Goal: Task Accomplishment & Management: Use online tool/utility

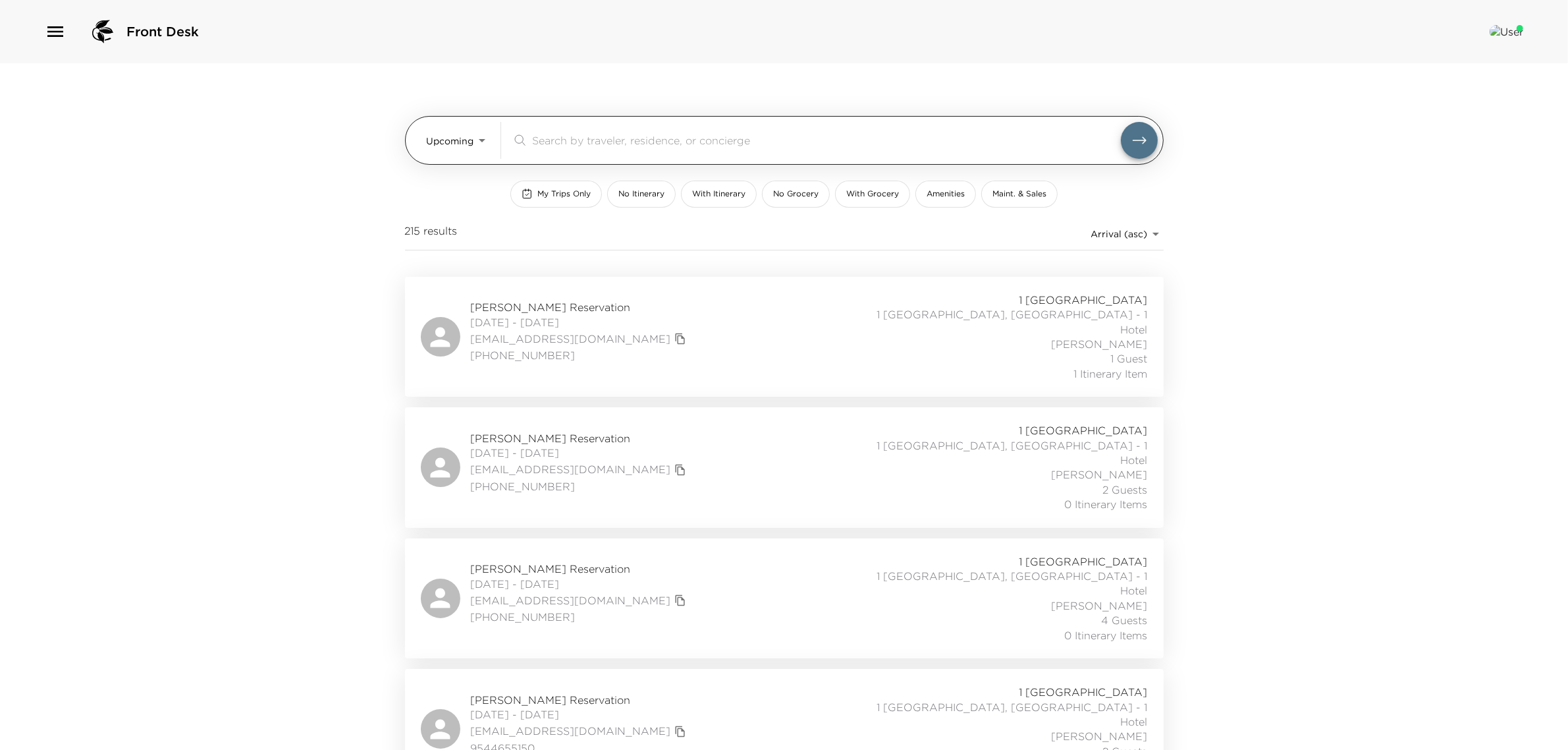
click at [441, 130] on body "Front Desk Upcoming Upcoming ​ My Trips Only No Itinerary With Itinerary No Gro…" at bounding box center [784, 375] width 1568 height 750
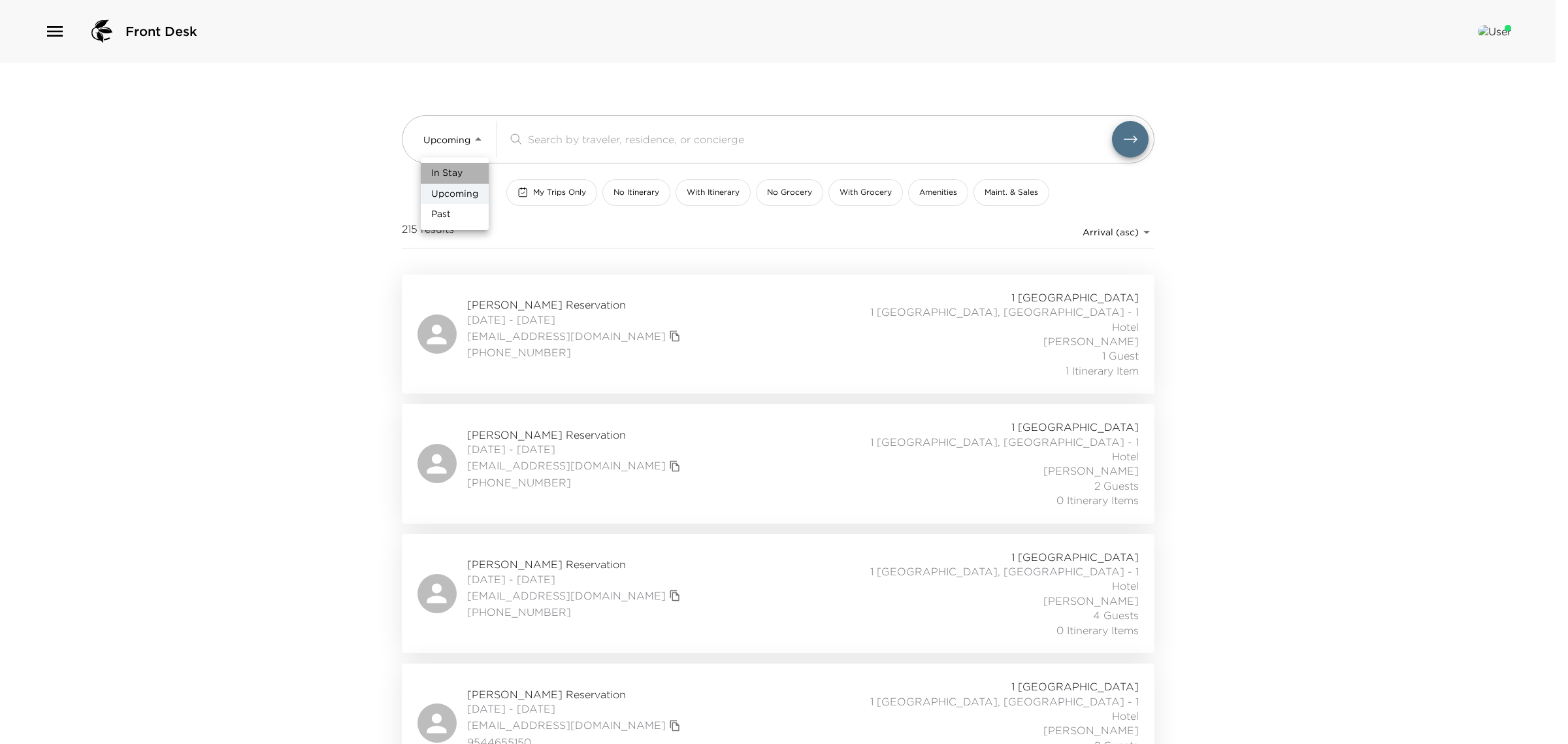
click at [439, 175] on li "In Stay" at bounding box center [455, 173] width 68 height 21
type input "In-Stay"
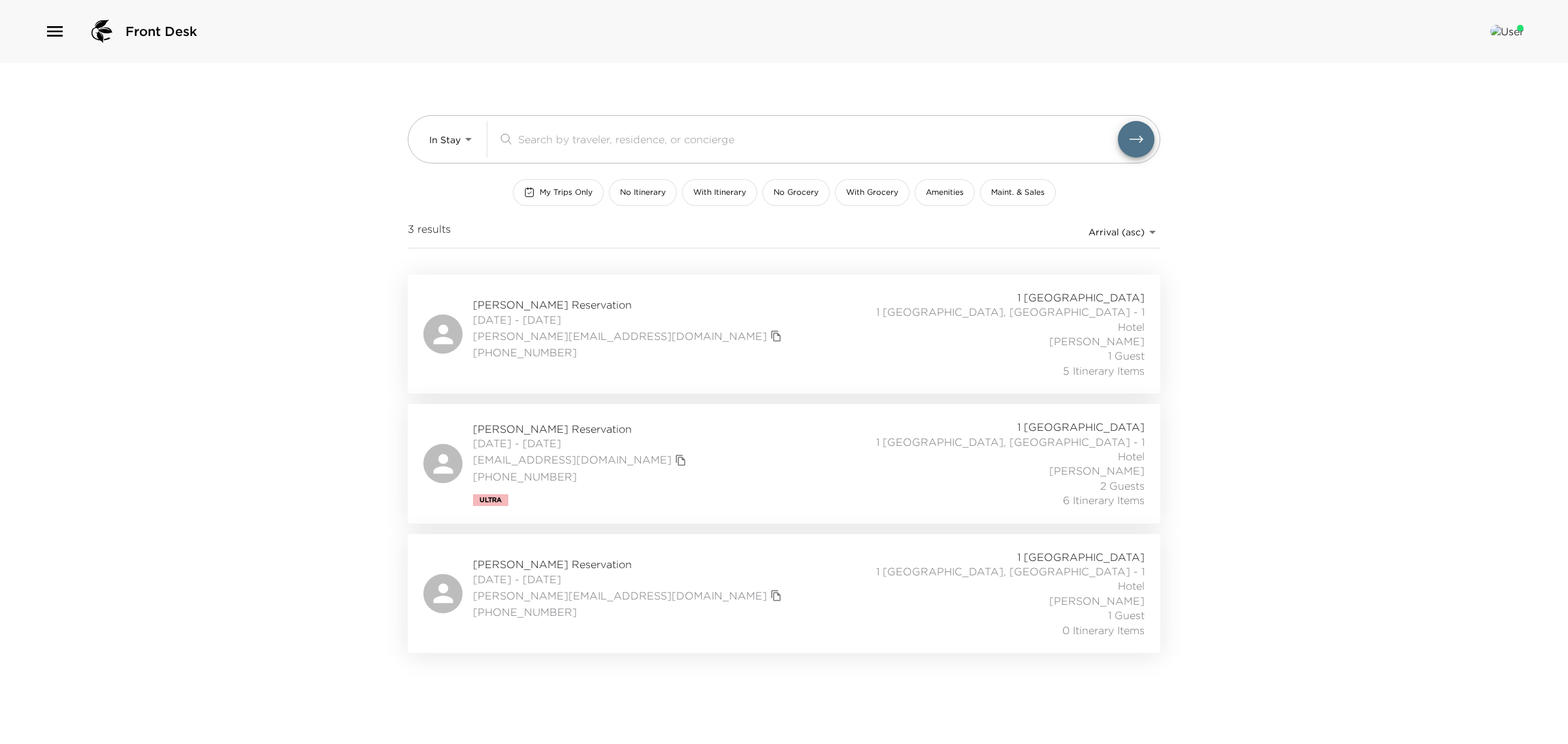
click at [528, 312] on span "[DATE] - [DATE]" at bounding box center [628, 319] width 312 height 14
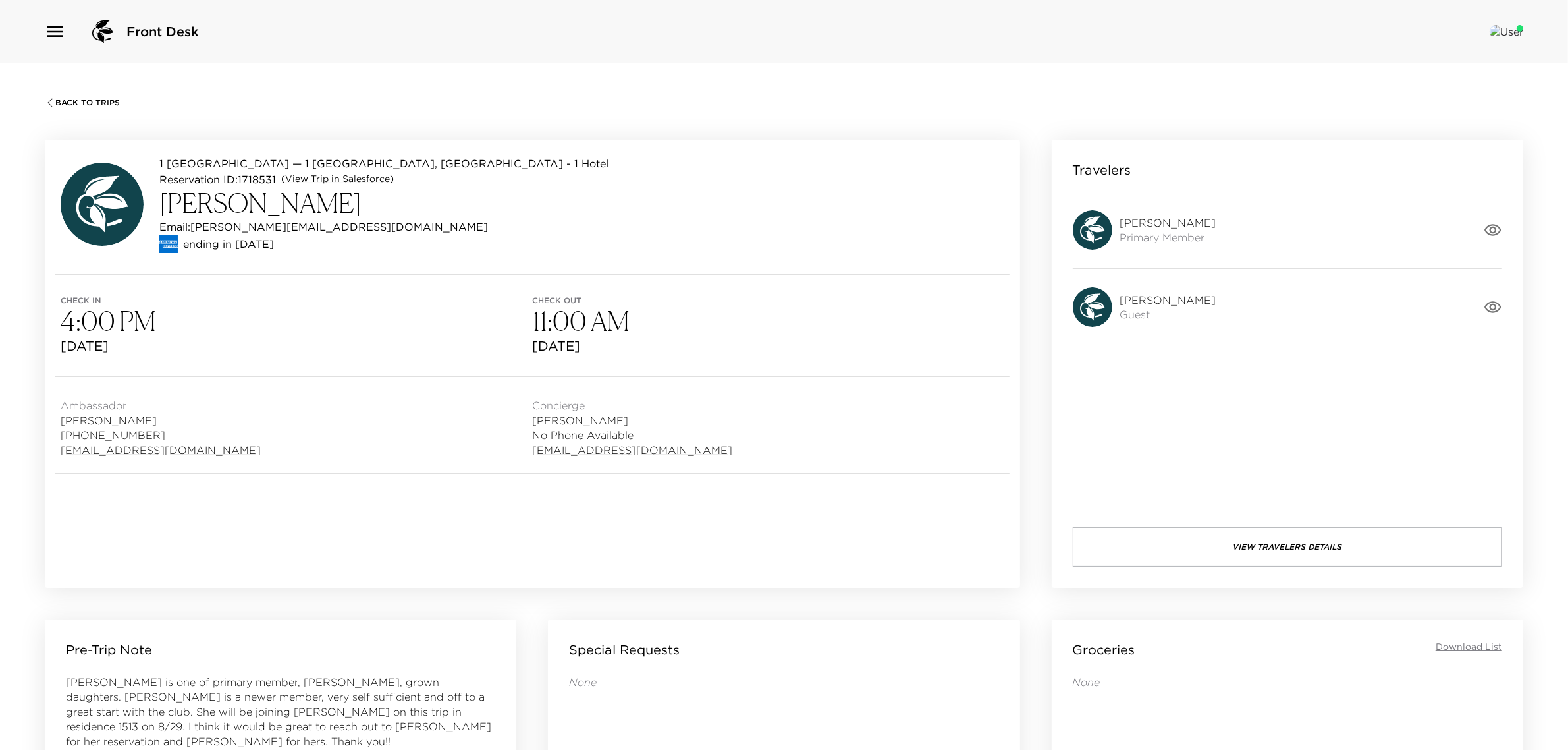
click at [311, 174] on link "(View Trip in Salesforce)" at bounding box center [337, 179] width 113 height 13
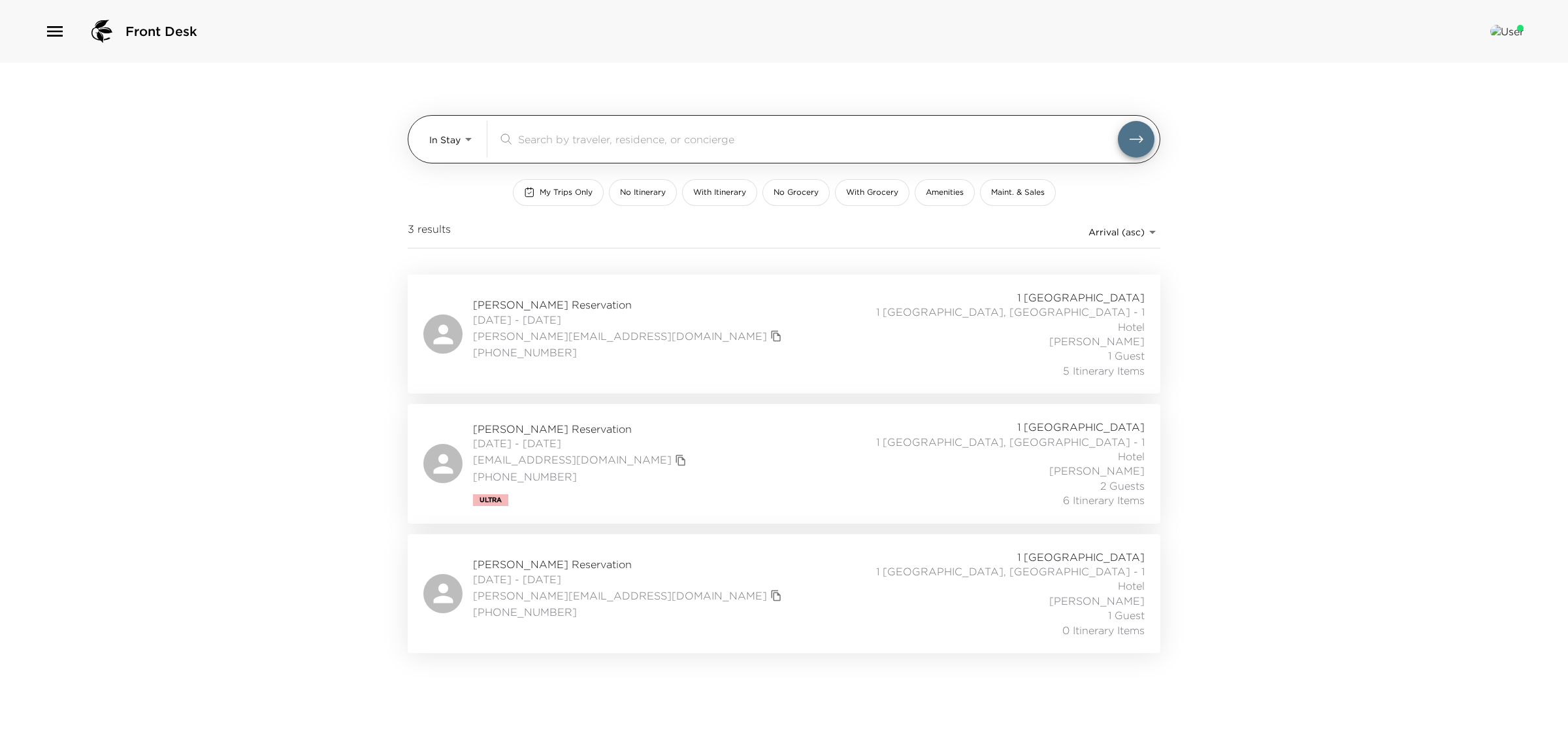
click at [456, 138] on body "Front Desk In Stay In-Stay ​ My Trips Only No Itinerary With Itinerary No Groce…" at bounding box center [784, 372] width 1568 height 744
click at [460, 198] on span "Upcoming" at bounding box center [452, 194] width 47 height 13
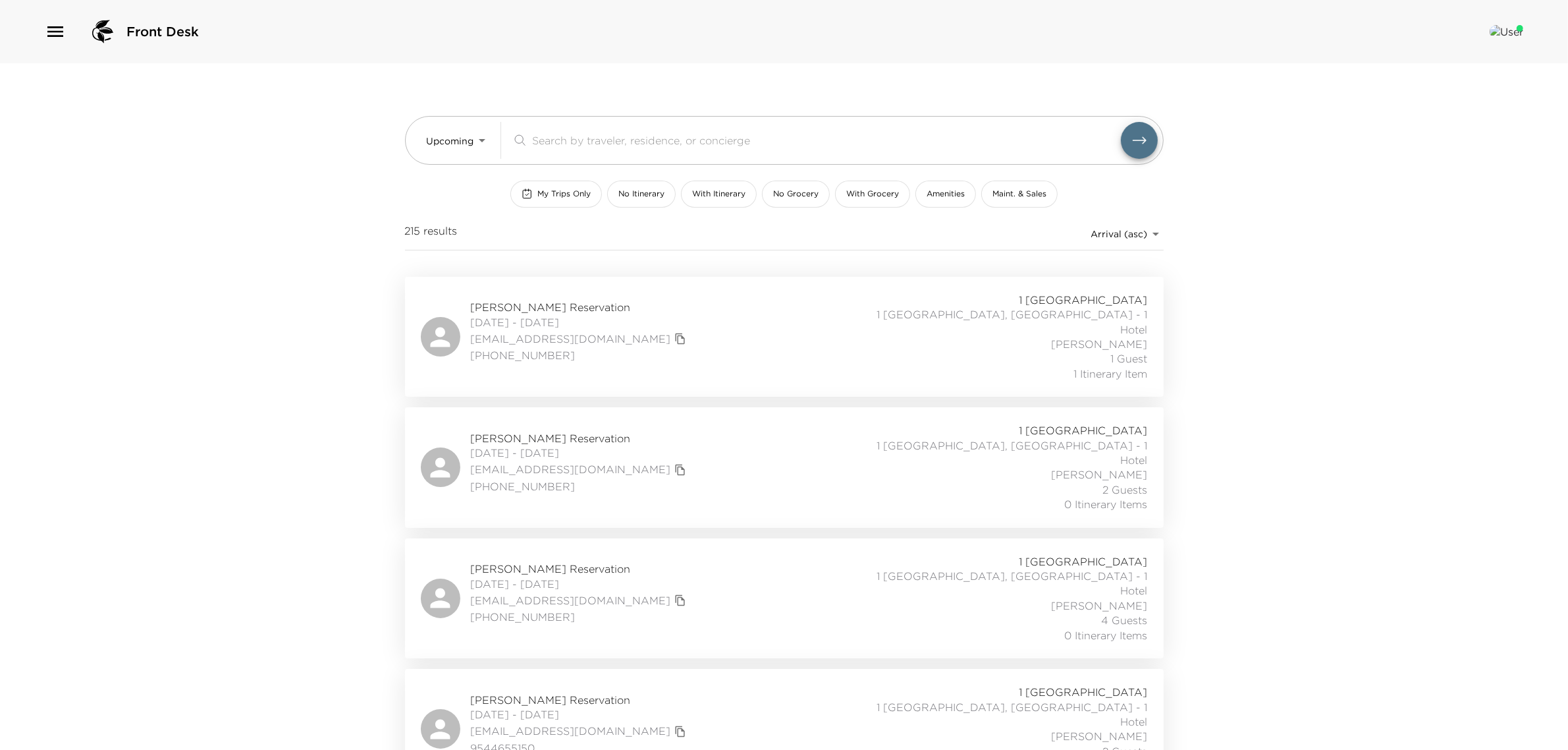
click at [521, 315] on span "[DATE] - [DATE]" at bounding box center [579, 322] width 218 height 14
click at [492, 445] on span "[DATE] - [DATE]" at bounding box center [579, 452] width 218 height 14
click at [418, 145] on div "Upcoming Upcoming ​" at bounding box center [784, 140] width 758 height 49
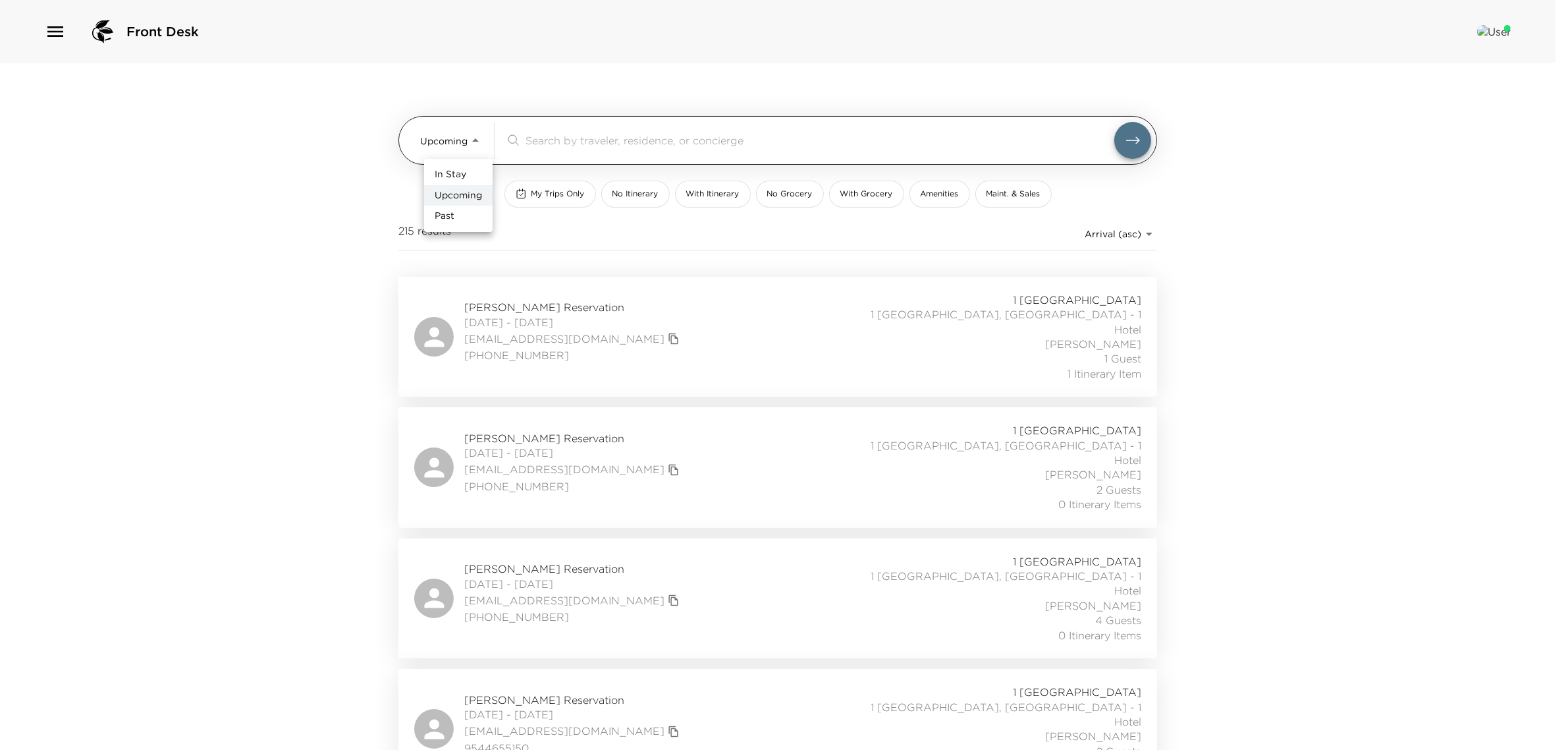
click at [449, 145] on body "Front Desk Upcoming Upcoming ​ My Trips Only No Itinerary With Itinerary No Gro…" at bounding box center [784, 375] width 1568 height 750
click at [461, 178] on span "In Stay" at bounding box center [450, 174] width 32 height 13
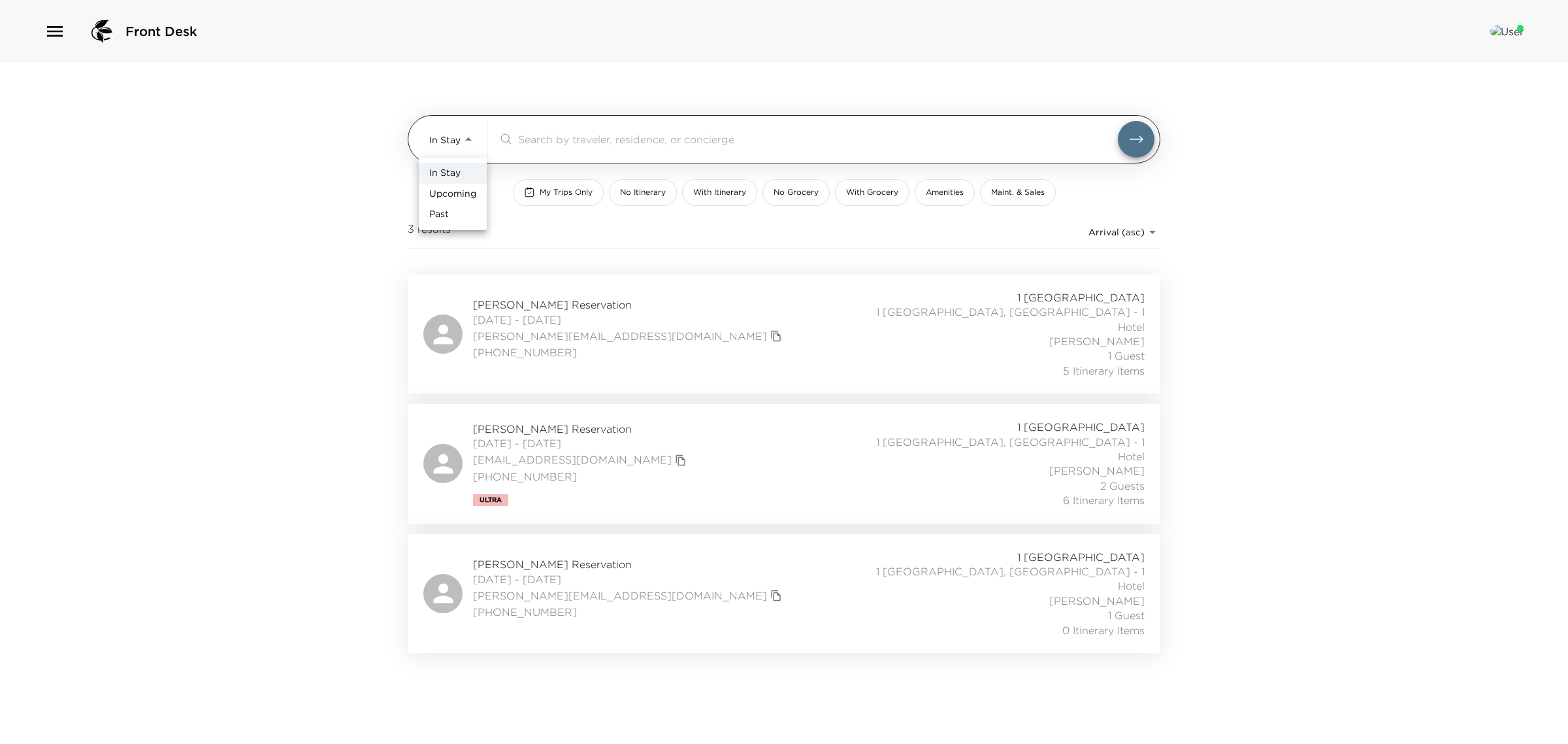
click at [454, 141] on body "Front Desk In Stay In-Stay ​ My Trips Only No Itinerary With Itinerary No Groce…" at bounding box center [784, 372] width 1568 height 744
click at [458, 188] on li "Upcoming" at bounding box center [453, 194] width 68 height 21
type input "Upcoming"
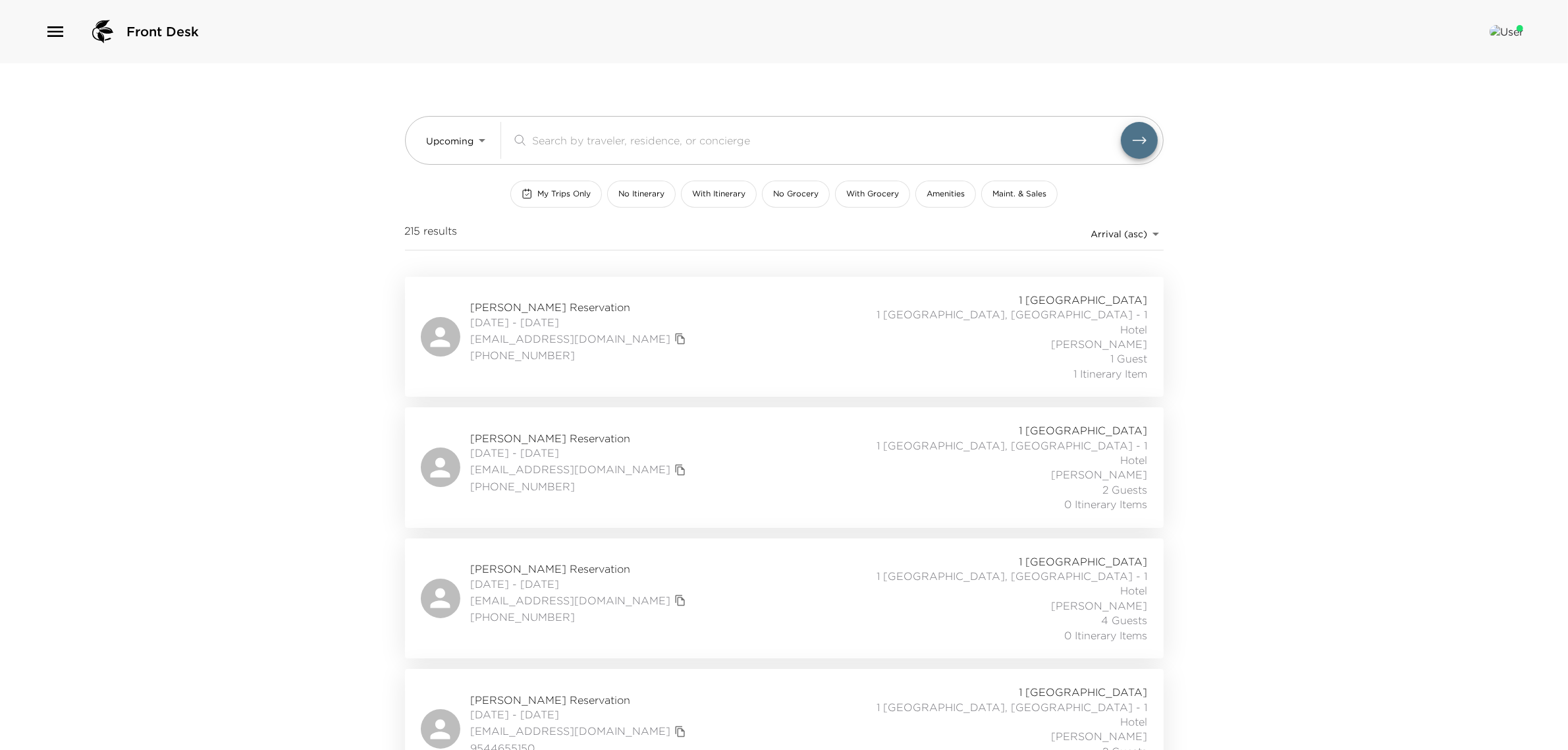
click at [512, 430] on span "Neeraj Gupta Reservation" at bounding box center [579, 437] width 218 height 14
click at [66, 15] on div "Front Desk" at bounding box center [122, 31] width 154 height 32
click at [60, 26] on icon "button" at bounding box center [55, 31] width 15 height 11
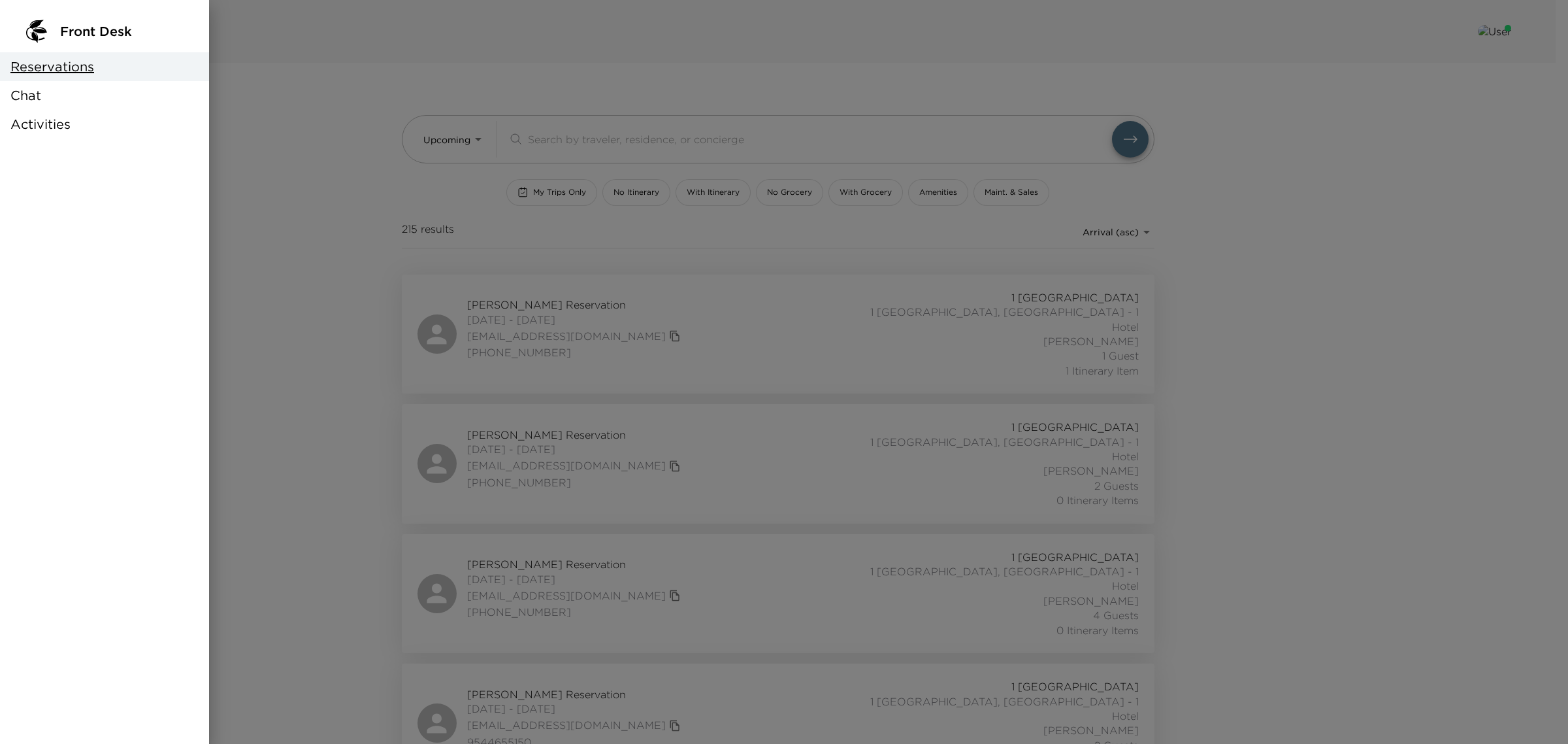
click at [49, 118] on span "Activities" at bounding box center [40, 123] width 60 height 18
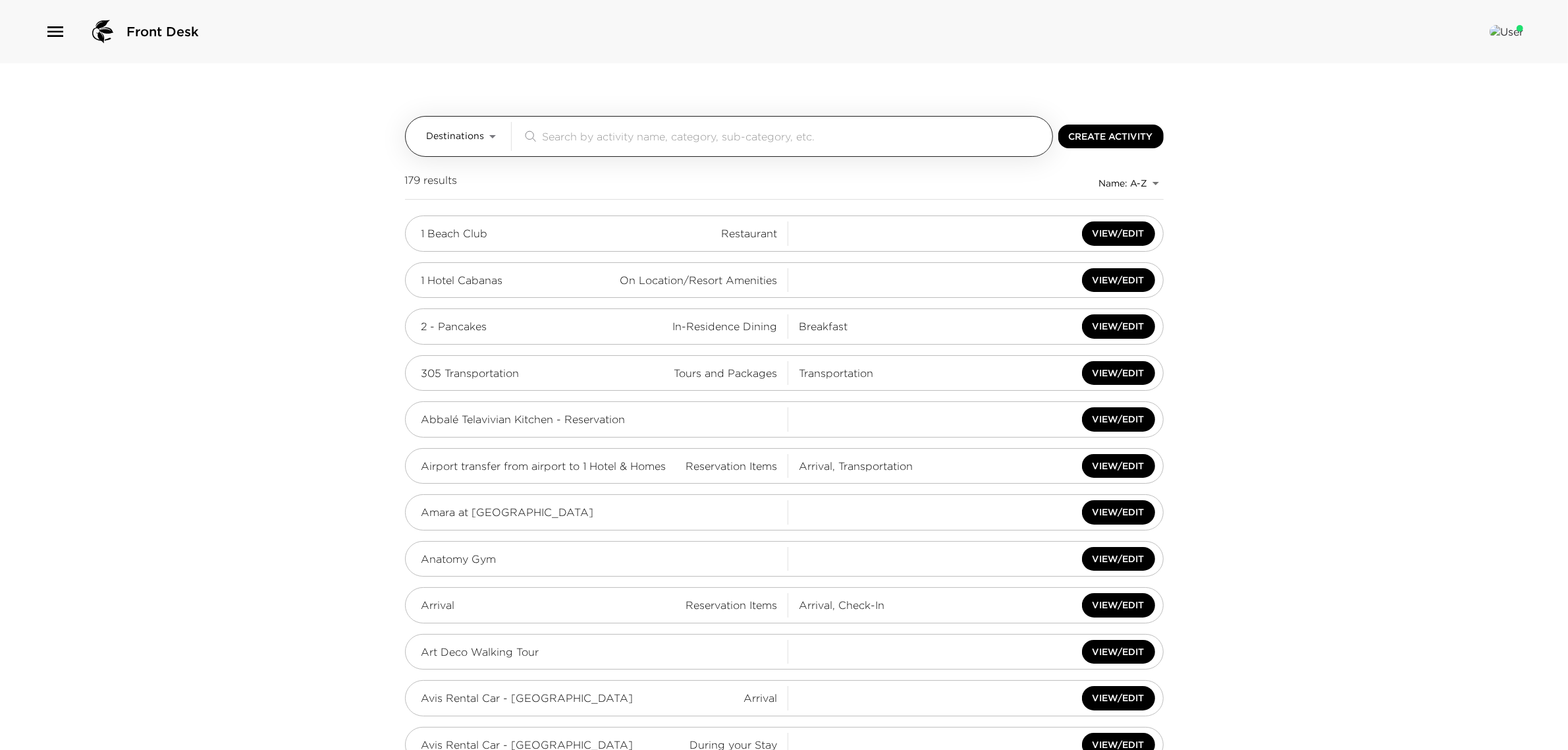
click at [577, 142] on input "search" at bounding box center [795, 136] width 504 height 15
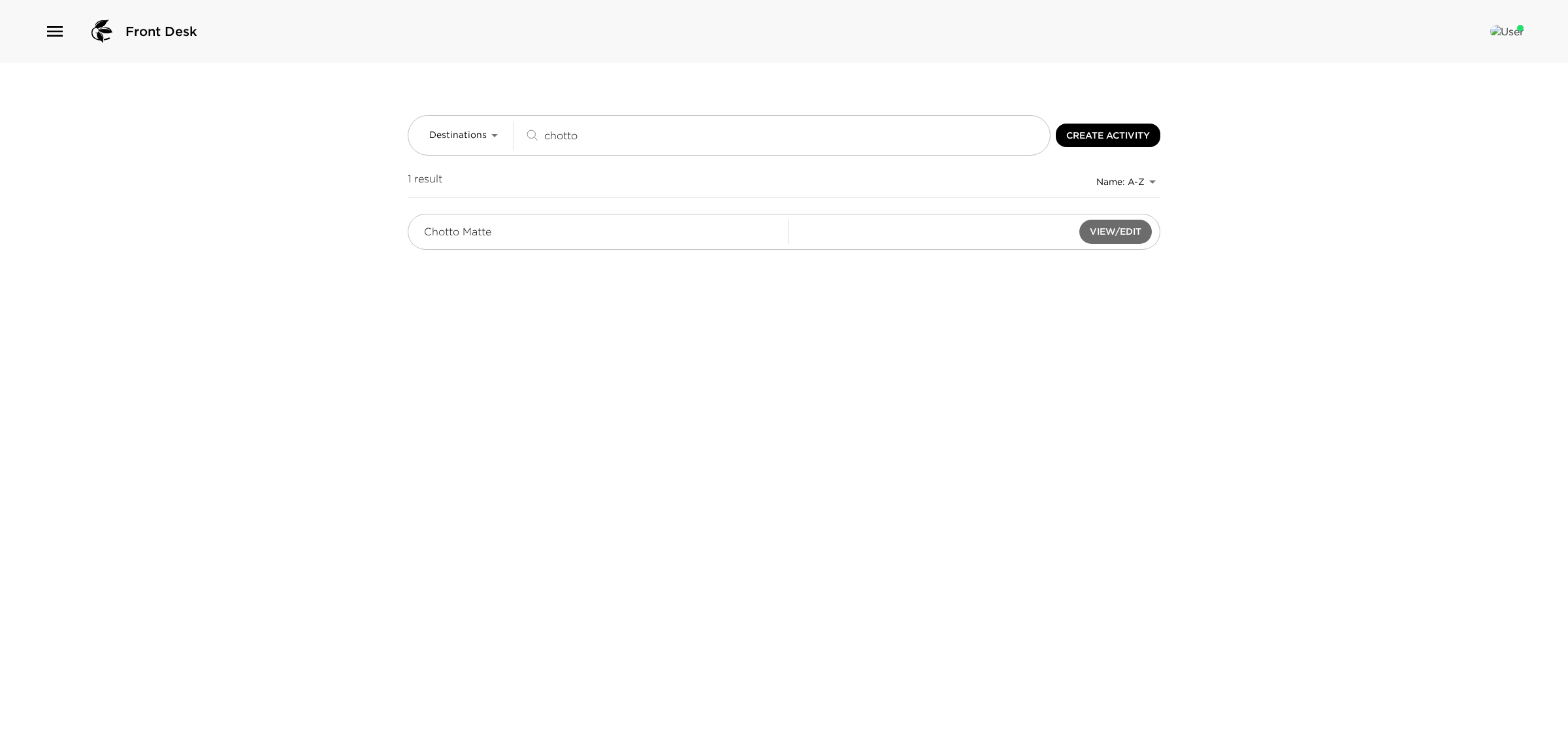
type input "chotto"
click at [1129, 236] on button "View/Edit" at bounding box center [1115, 231] width 73 height 24
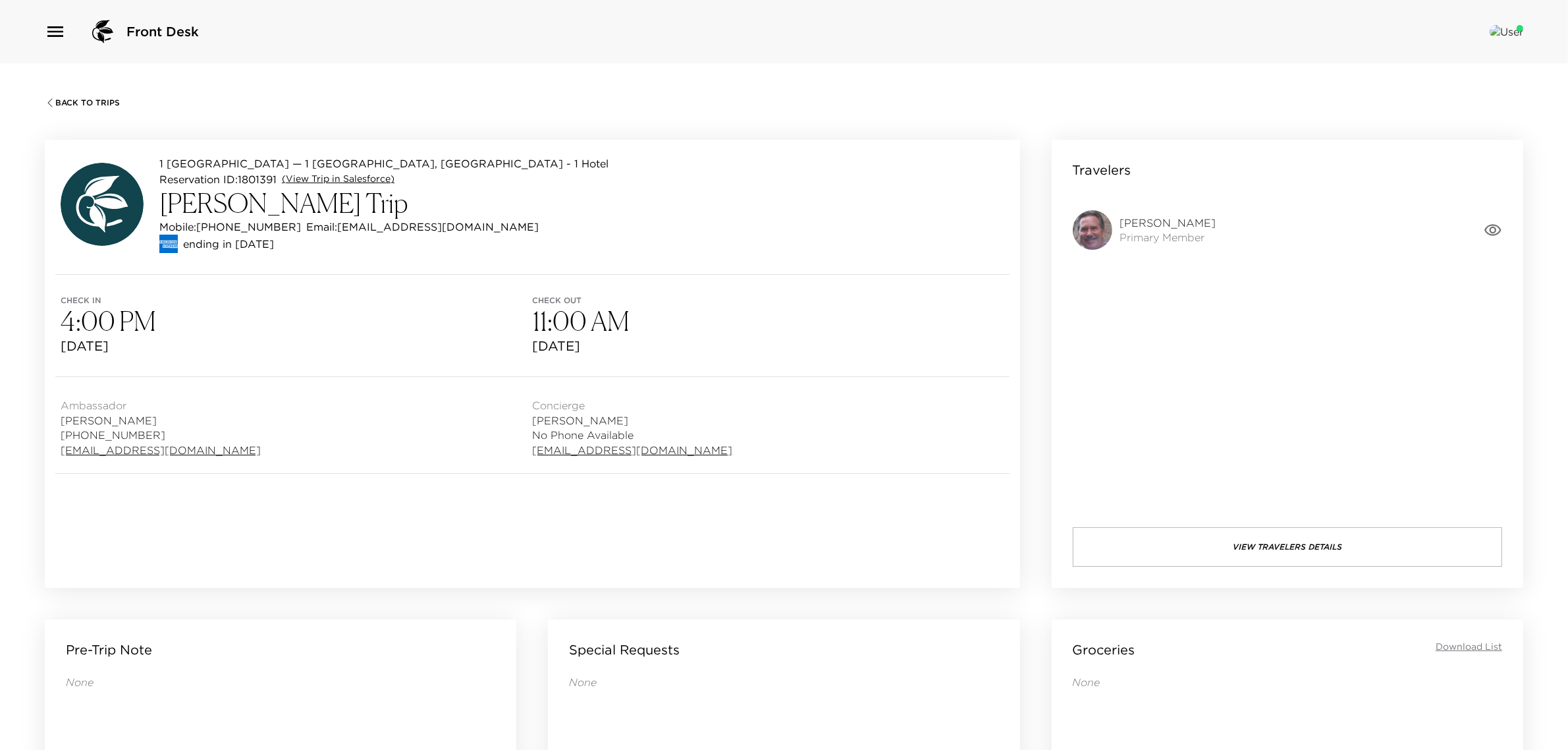
click at [326, 173] on link "(View Trip in Salesforce)" at bounding box center [338, 179] width 113 height 13
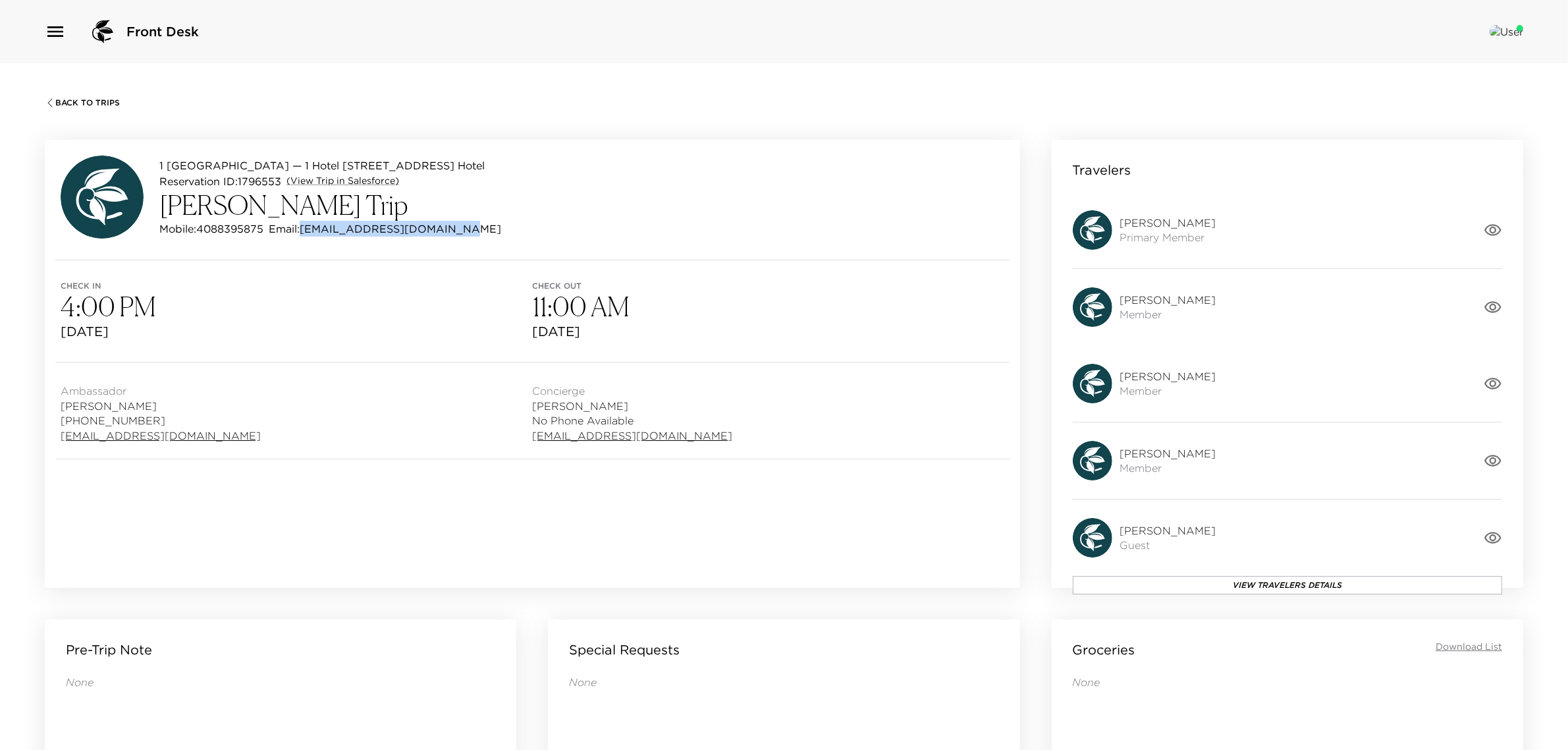
drag, startPoint x: 456, startPoint y: 230, endPoint x: 308, endPoint y: 234, distance: 148.1
click at [308, 234] on div "1 [GEOGRAPHIC_DATA] — 1 [GEOGRAPHIC_DATA][STREET_ADDRESS][GEOGRAPHIC_DATA] - 1 …" at bounding box center [532, 199] width 975 height 120
copy p "[EMAIL_ADDRESS][DOMAIN_NAME]"
click at [360, 183] on link "(View Trip in Salesforce)" at bounding box center [343, 181] width 113 height 13
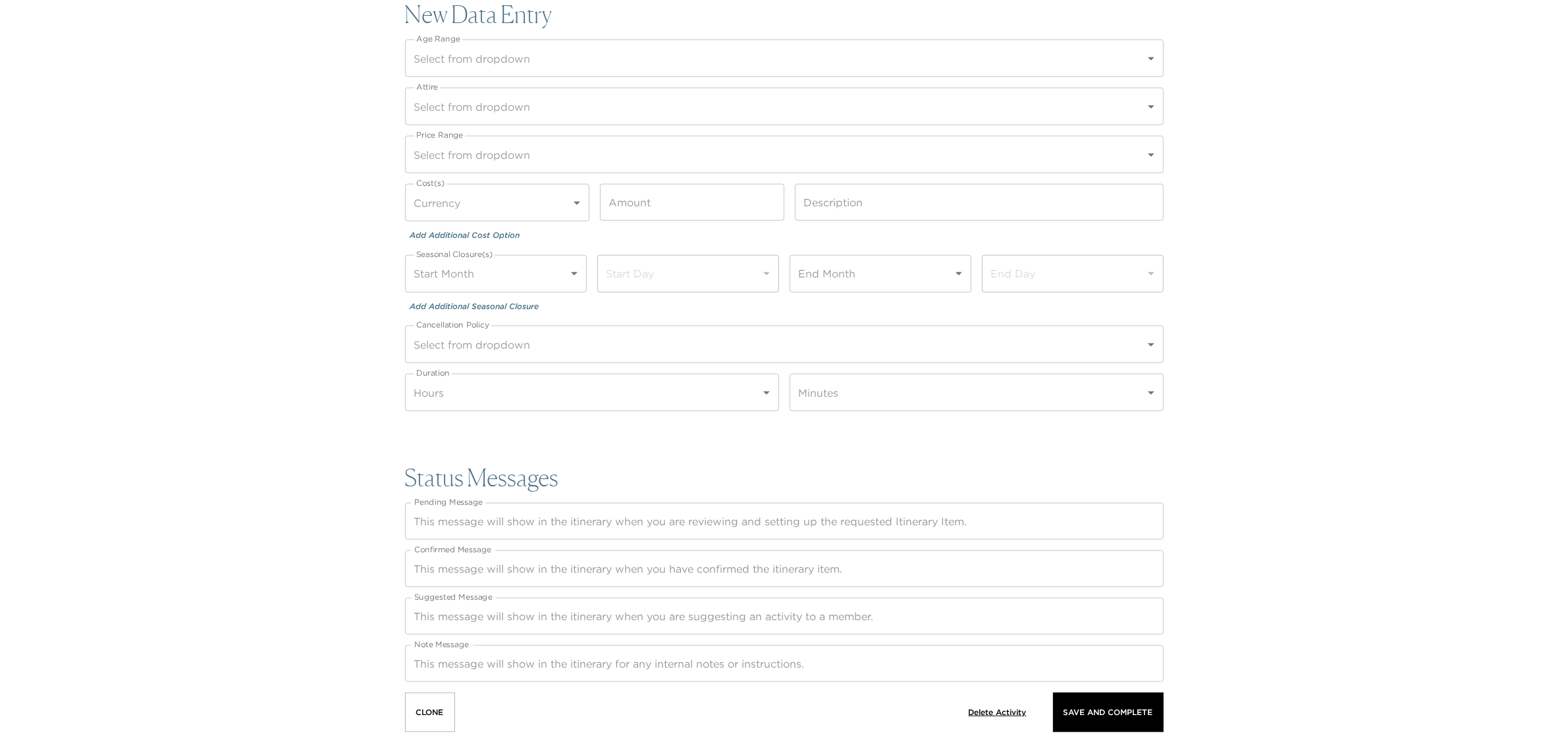
scroll to position [1594, 0]
